Goal: Information Seeking & Learning: Check status

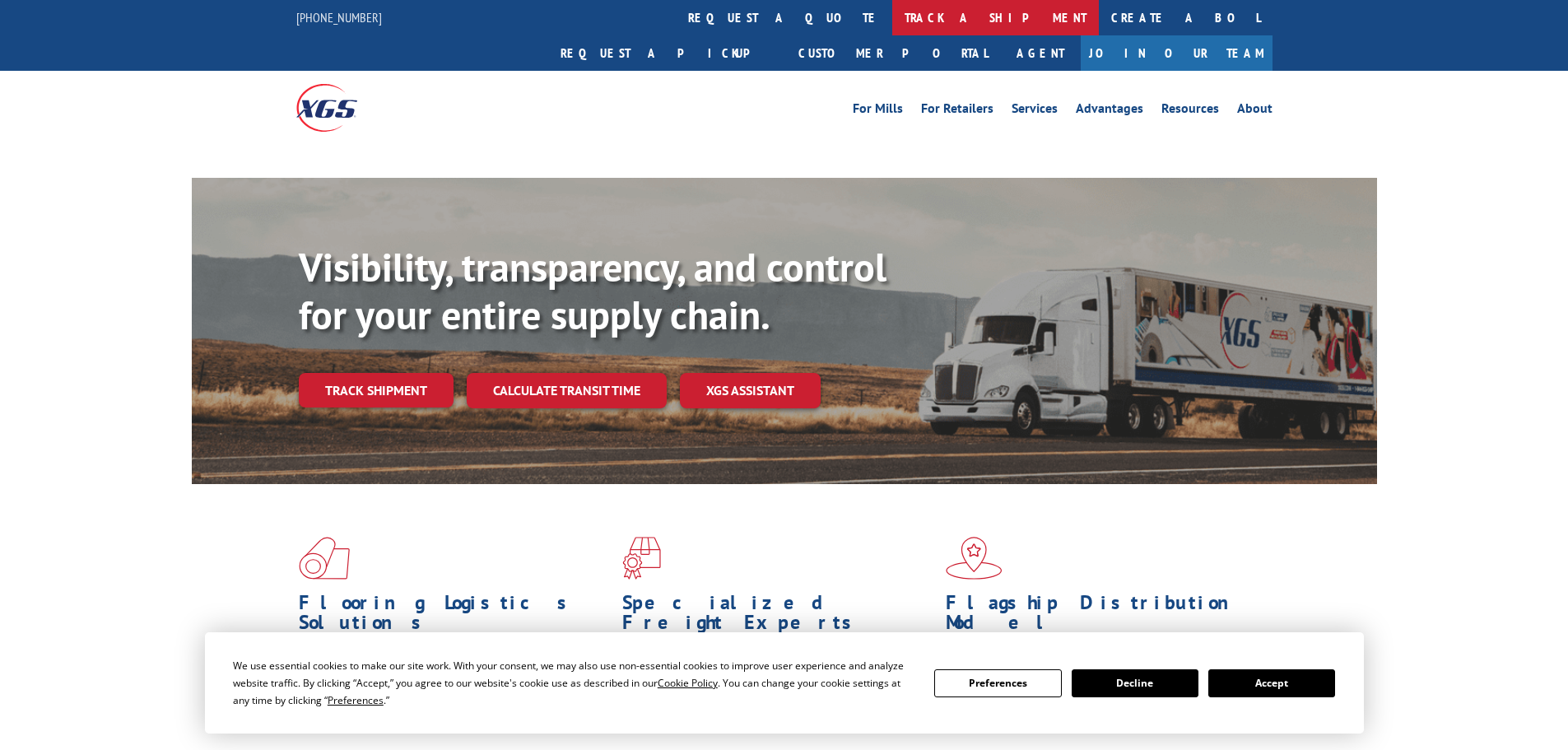
click at [892, 17] on link "track a shipment" at bounding box center [996, 17] width 207 height 35
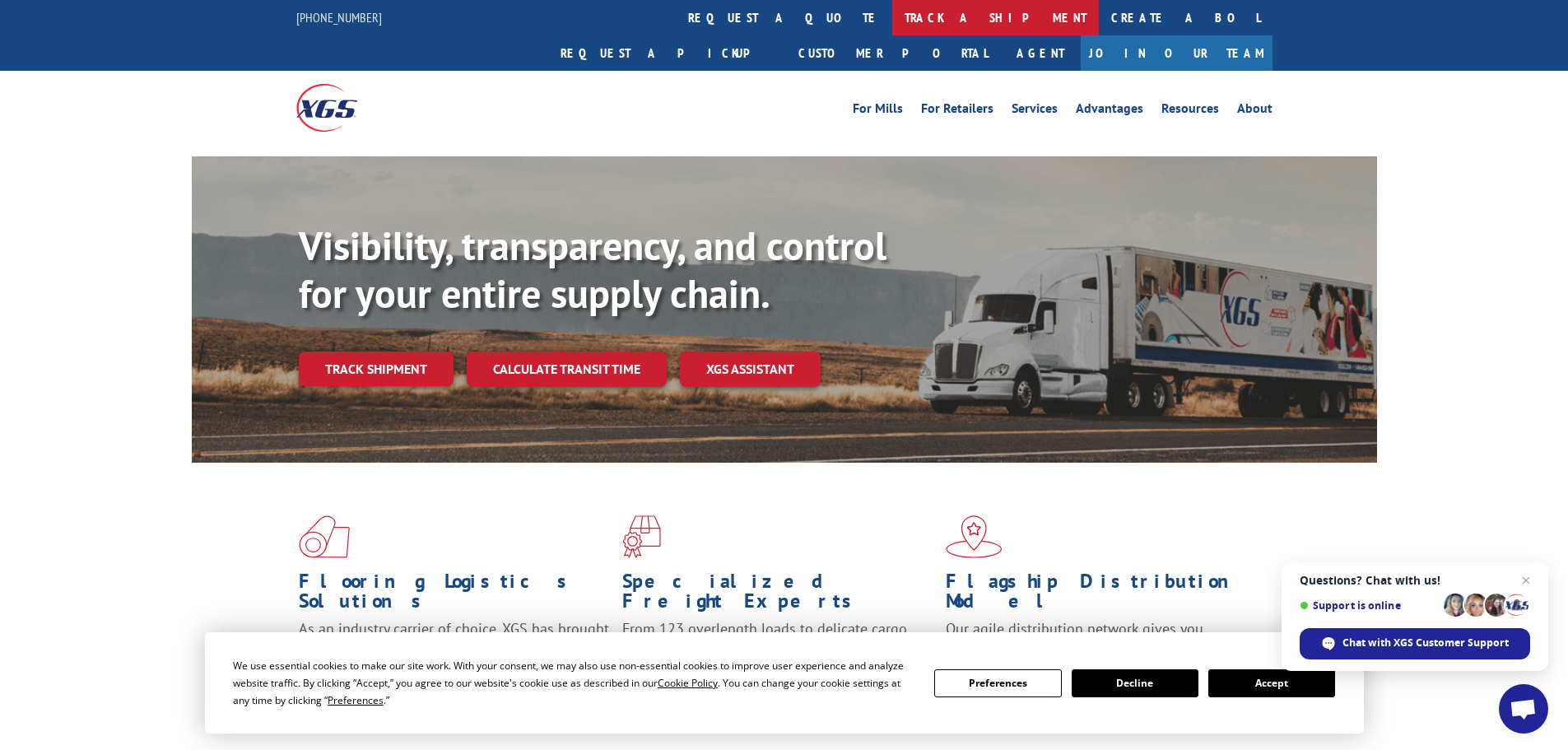
click at [892, 27] on link "track a shipment" at bounding box center [996, 17] width 207 height 35
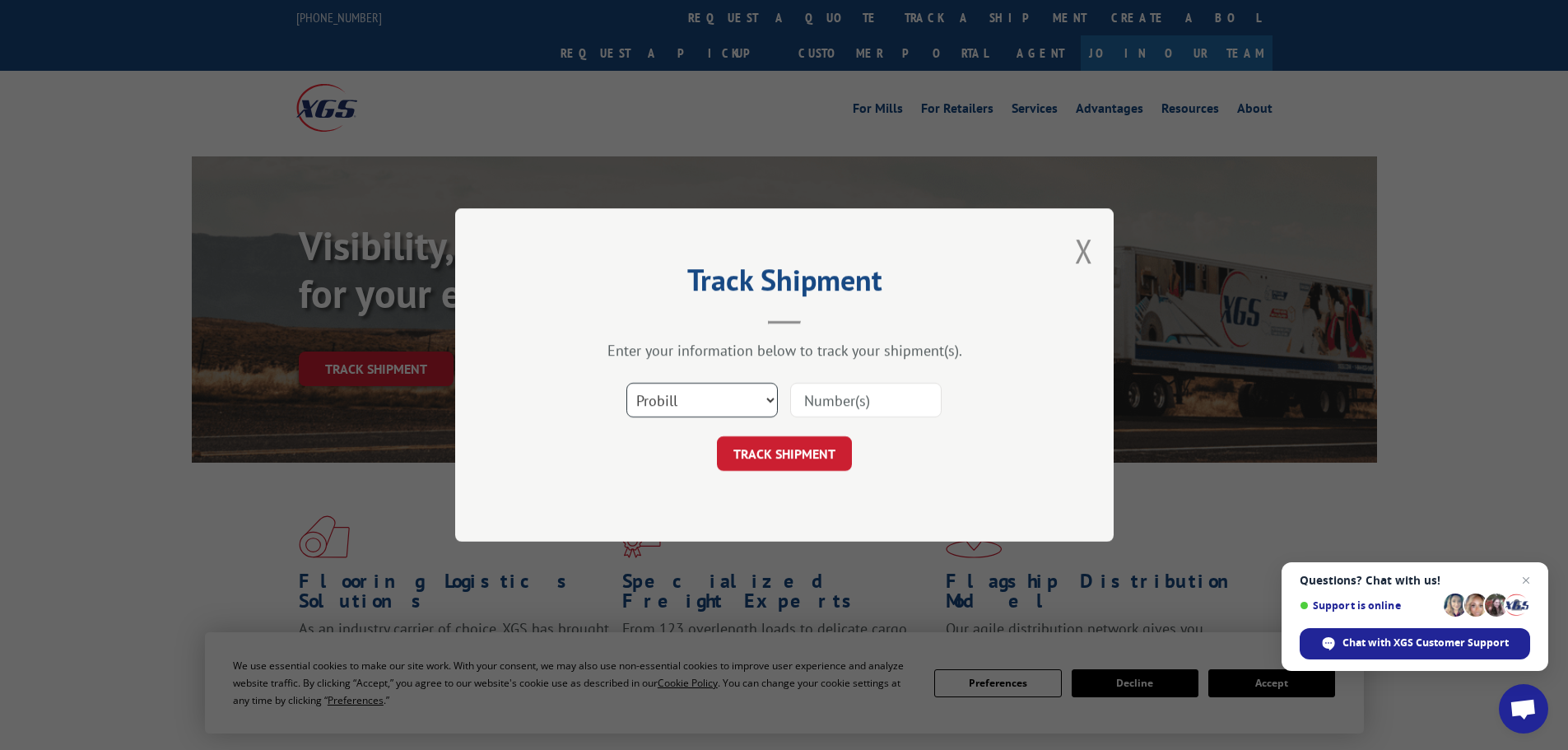
drag, startPoint x: 675, startPoint y: 400, endPoint x: 675, endPoint y: 414, distance: 14.0
click at [675, 406] on select "Select category... Probill BOL PO" at bounding box center [702, 400] width 151 height 34
select select "po"
click at [627, 383] on select "Select category... Probill BOL PO" at bounding box center [702, 400] width 151 height 34
click at [814, 402] on input at bounding box center [865, 400] width 151 height 34
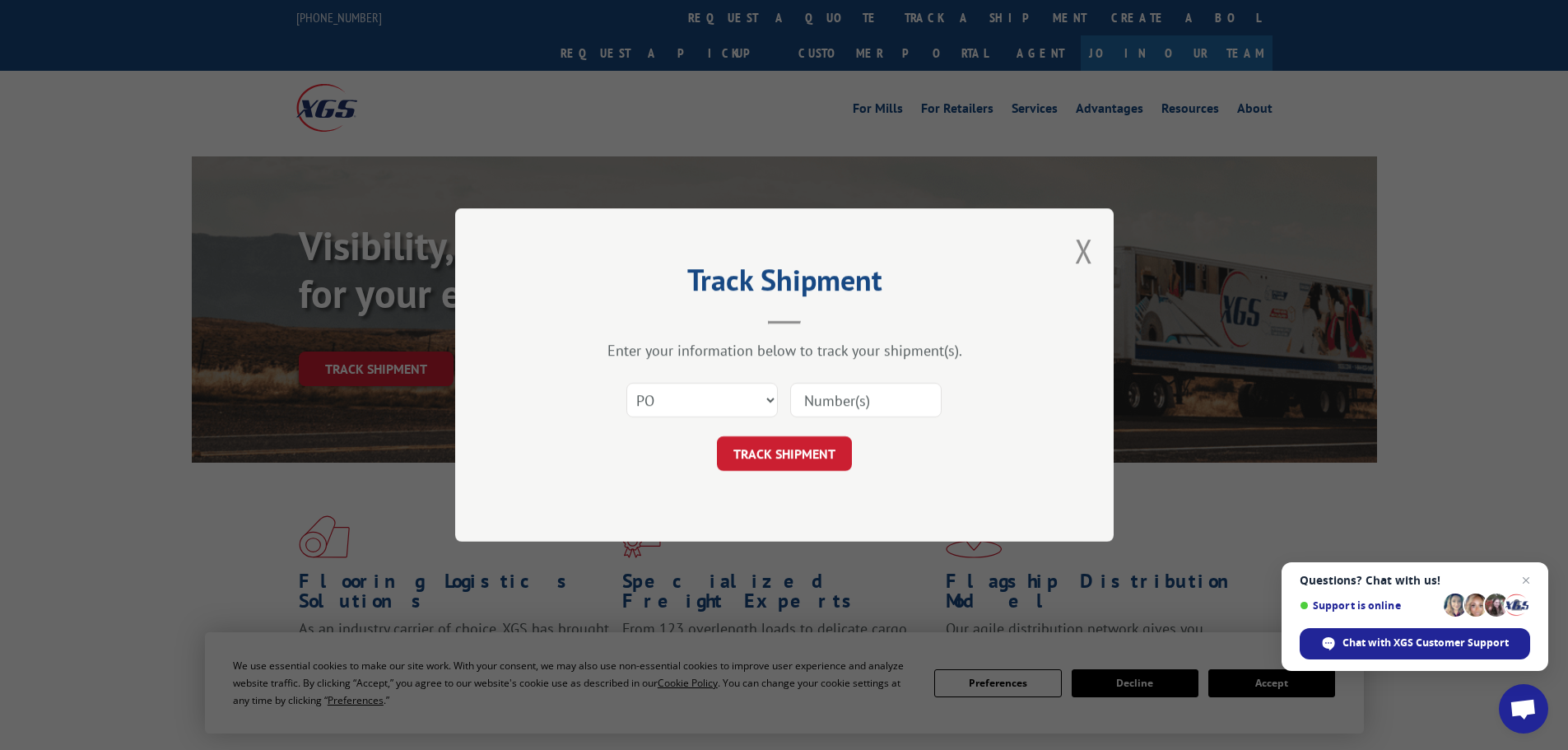
paste input "64503141"
type input "64503141"
click at [797, 449] on button "TRACK SHIPMENT" at bounding box center [784, 453] width 135 height 34
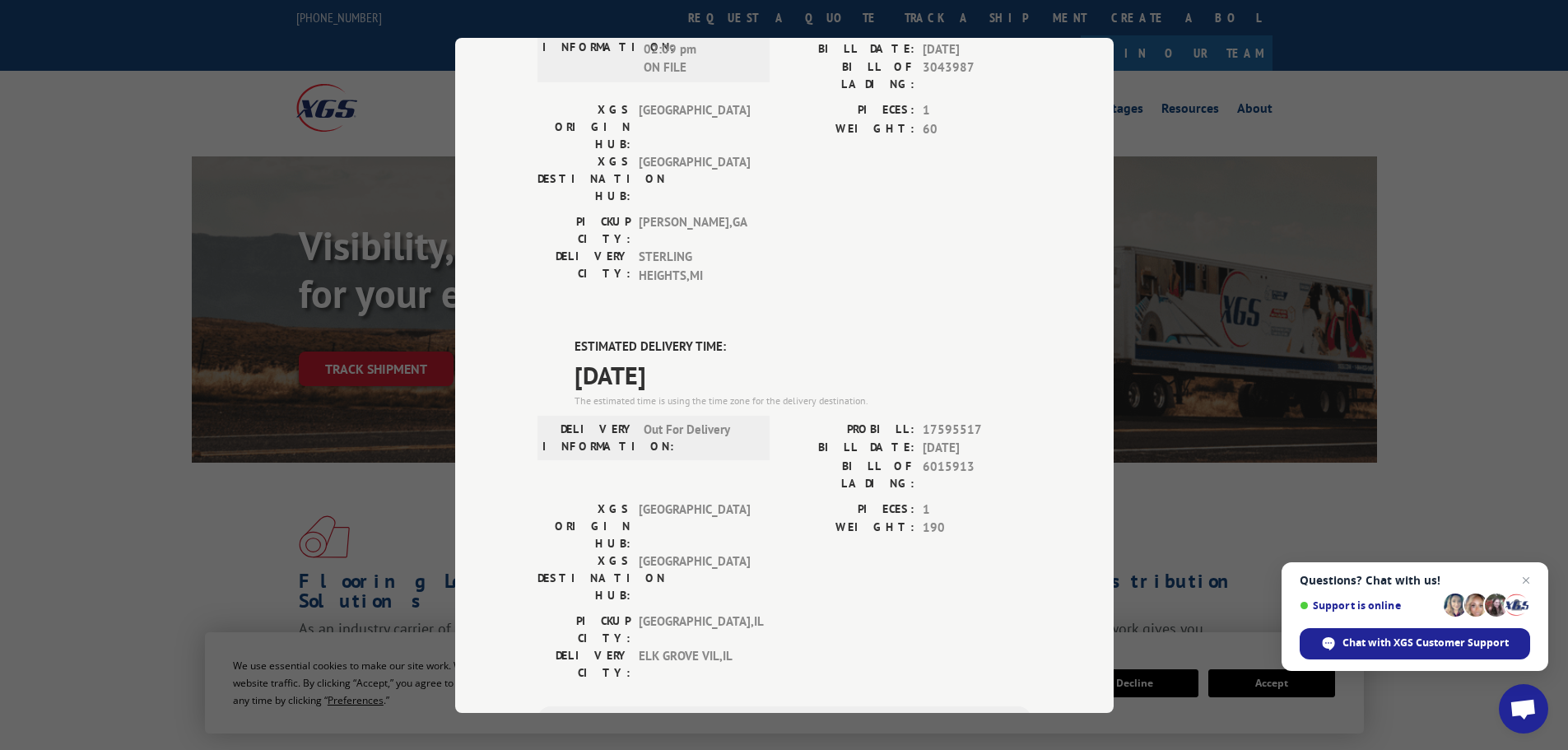
scroll to position [247, 0]
